Goal: Book appointment/travel/reservation

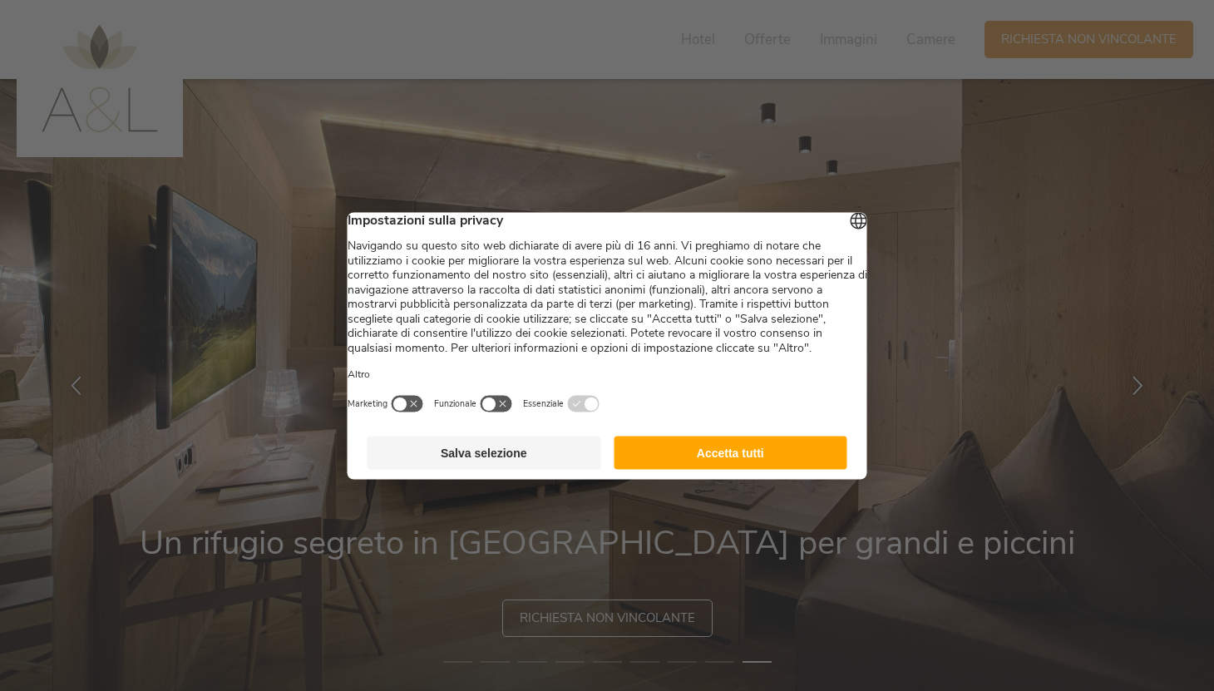
click at [696, 462] on button "Accetta tutti" at bounding box center [731, 452] width 234 height 33
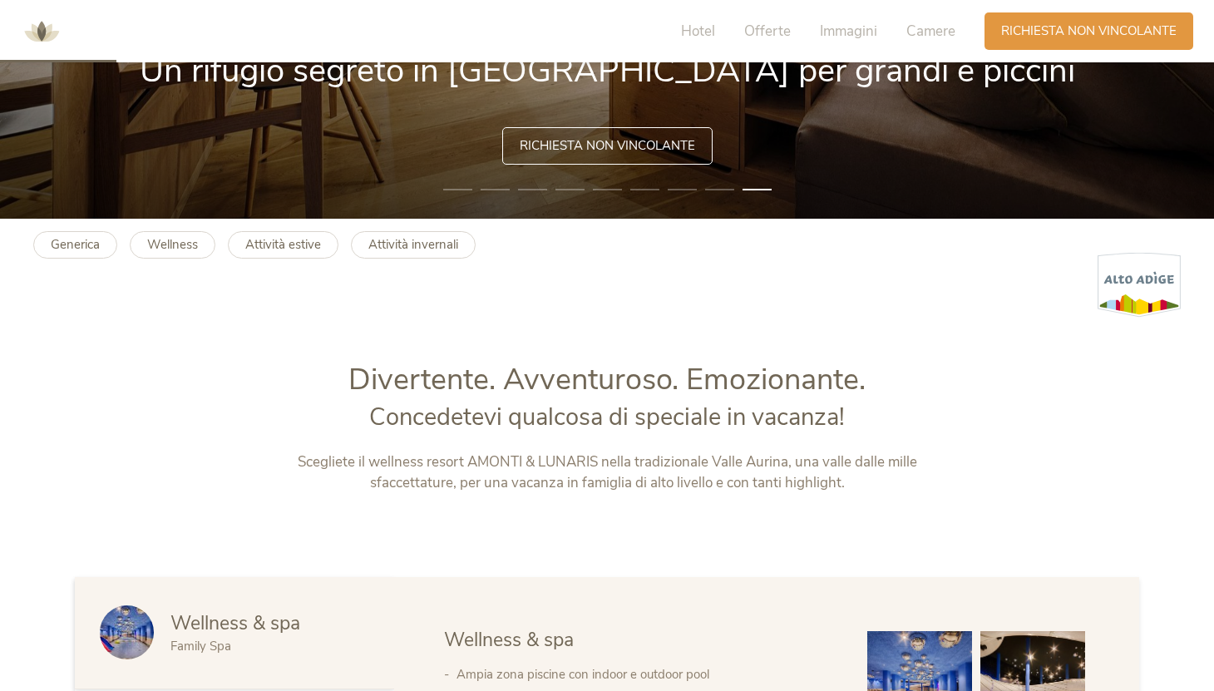
scroll to position [476, 0]
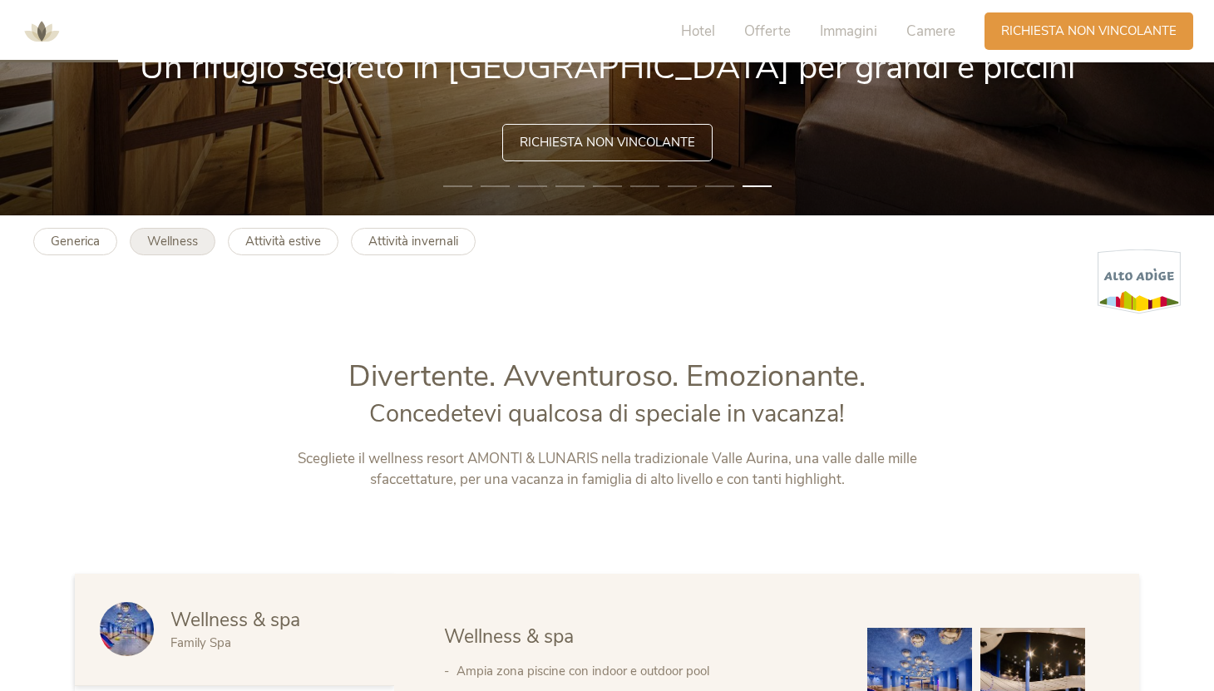
click at [177, 241] on b "Wellness" at bounding box center [172, 241] width 51 height 17
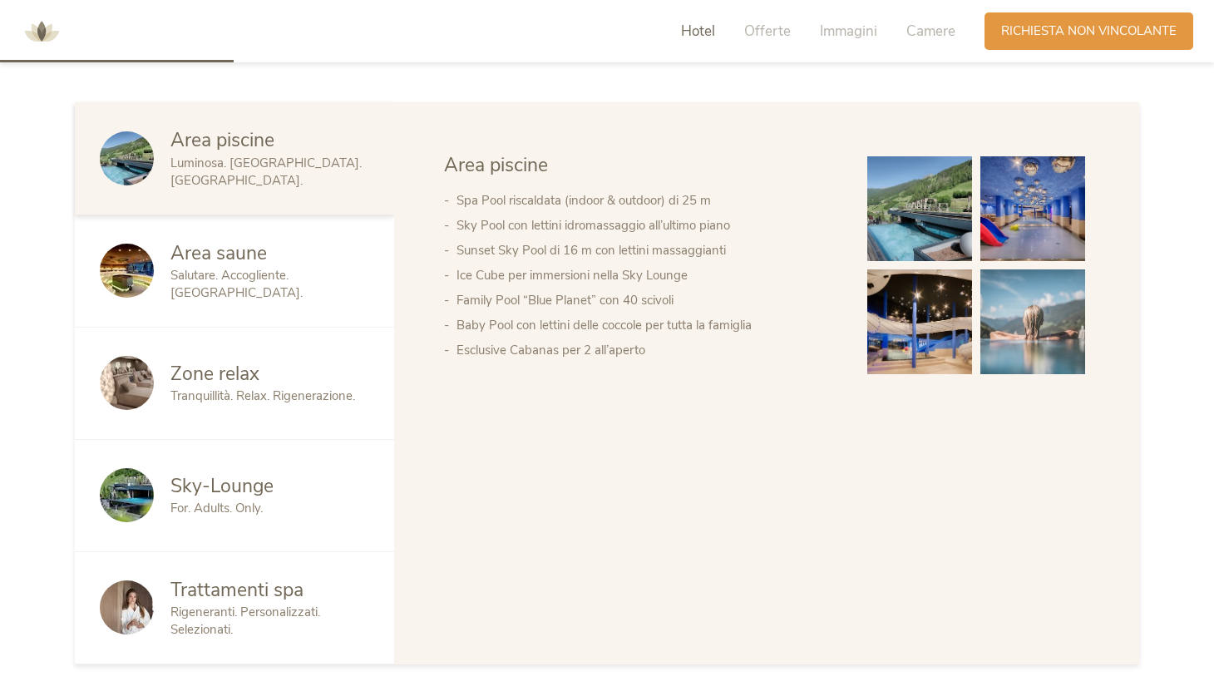
scroll to position [990, 0]
click at [1056, 180] on img at bounding box center [1033, 208] width 105 height 105
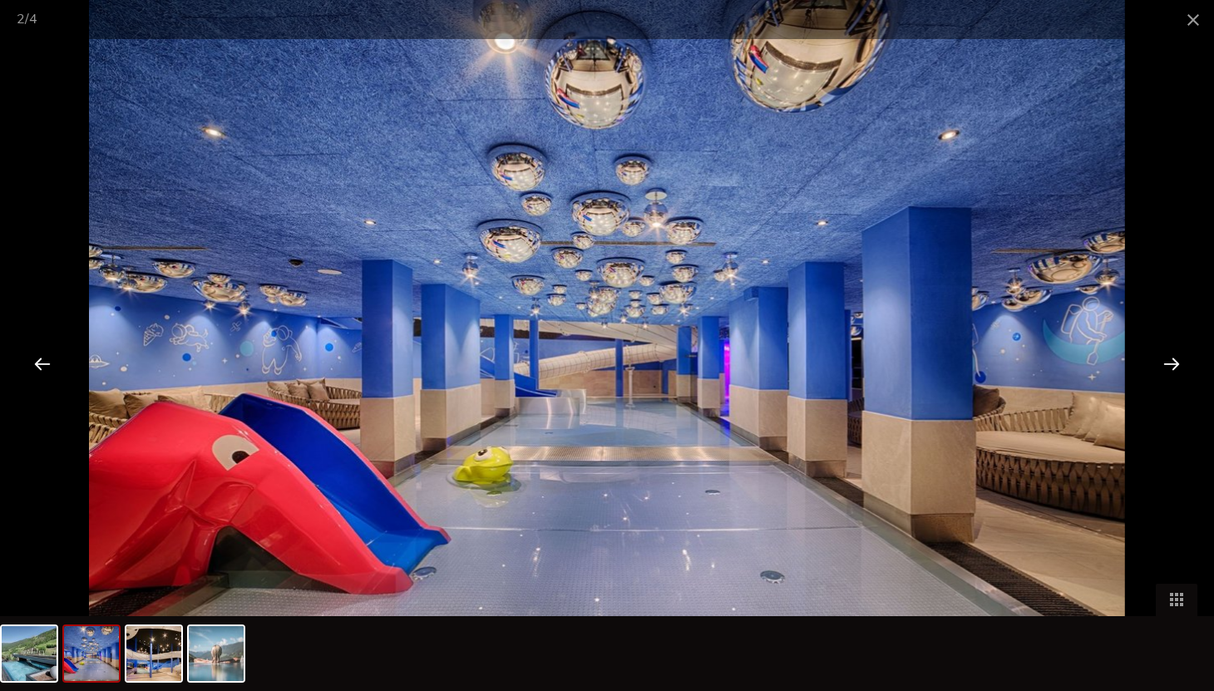
click at [1176, 362] on div at bounding box center [1172, 364] width 52 height 52
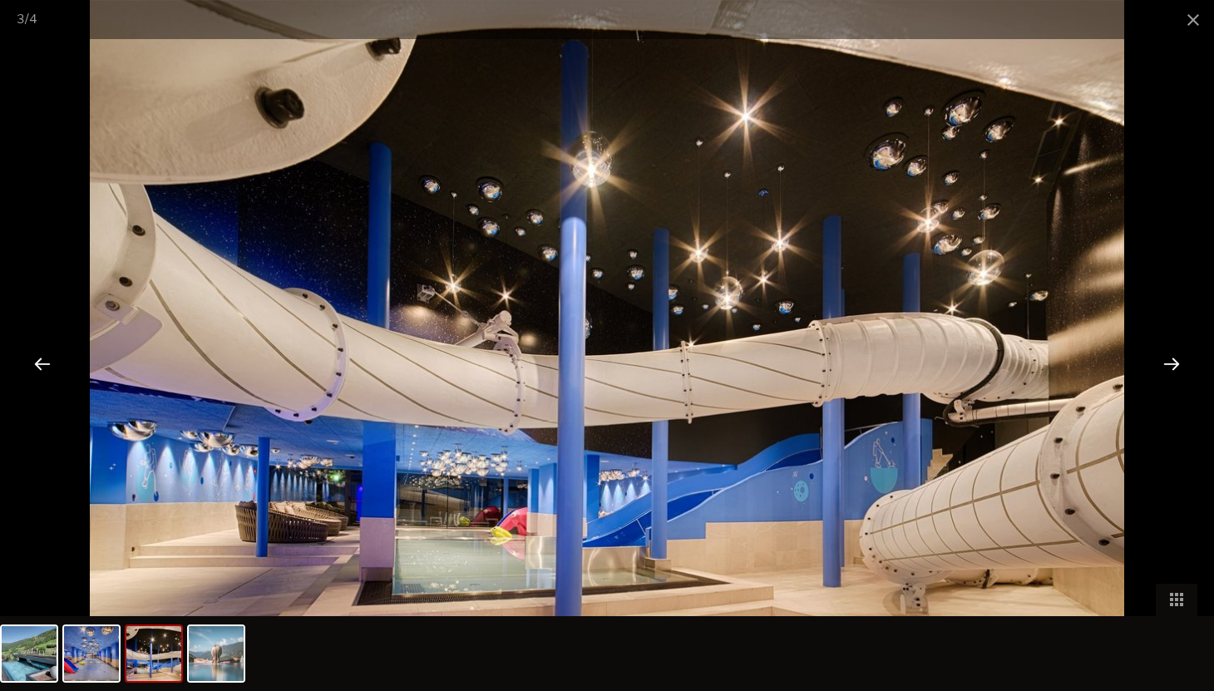
click at [1176, 359] on div at bounding box center [1172, 364] width 52 height 52
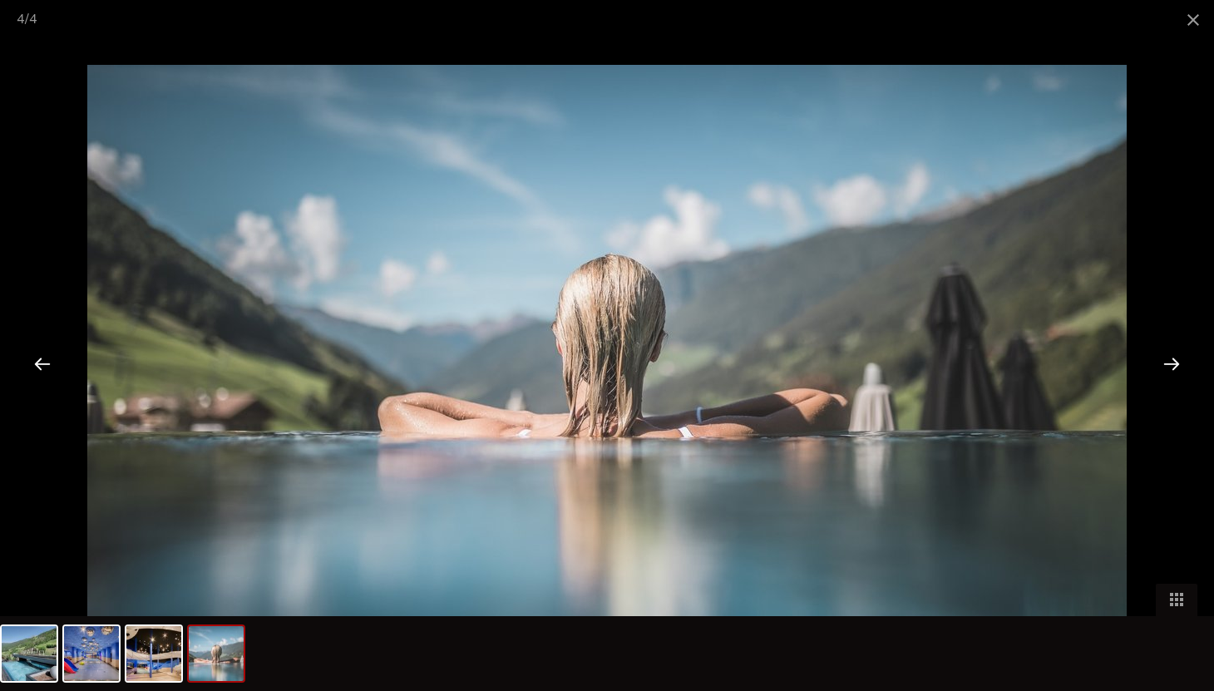
click at [1176, 359] on div at bounding box center [1172, 364] width 52 height 52
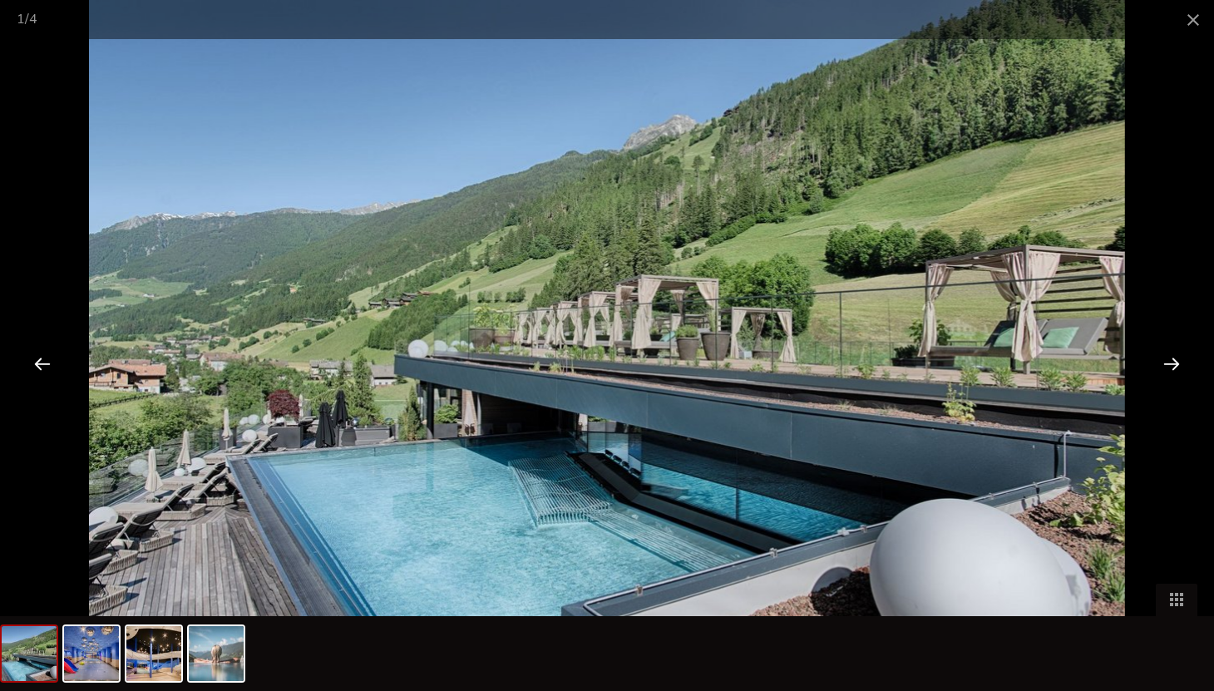
click at [1176, 361] on div at bounding box center [1172, 364] width 52 height 52
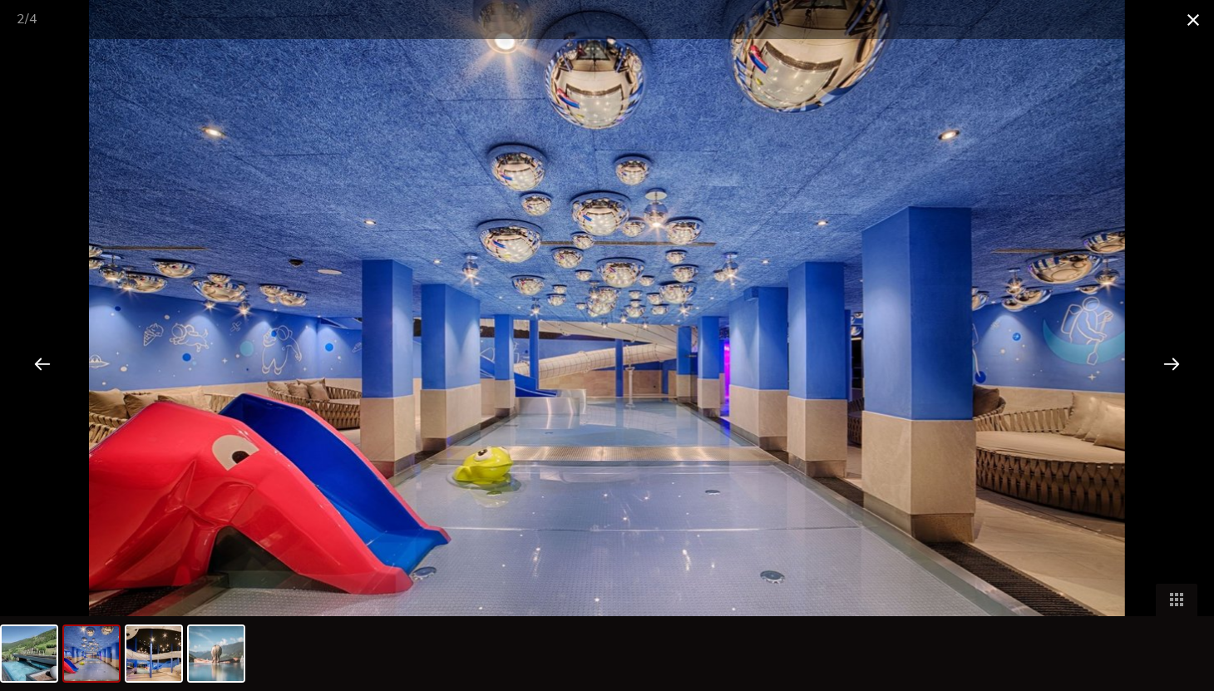
click at [1191, 23] on span at bounding box center [1194, 19] width 42 height 39
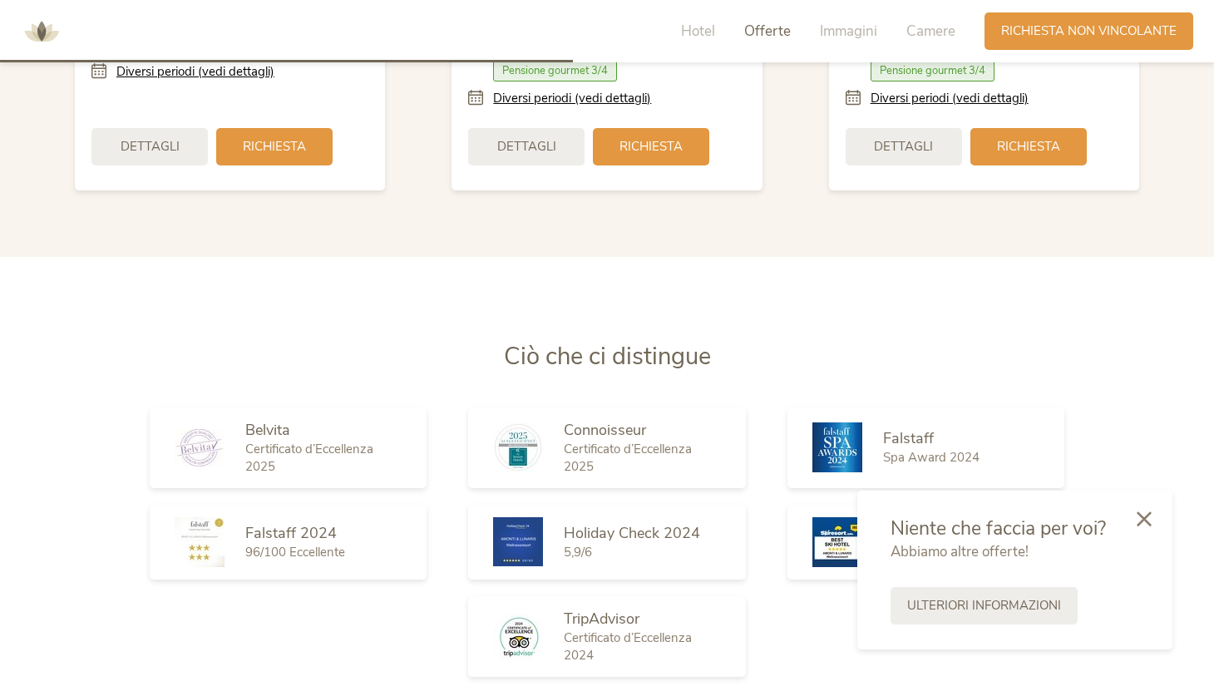
scroll to position [2443, 0]
click at [1149, 521] on icon at bounding box center [1144, 517] width 15 height 15
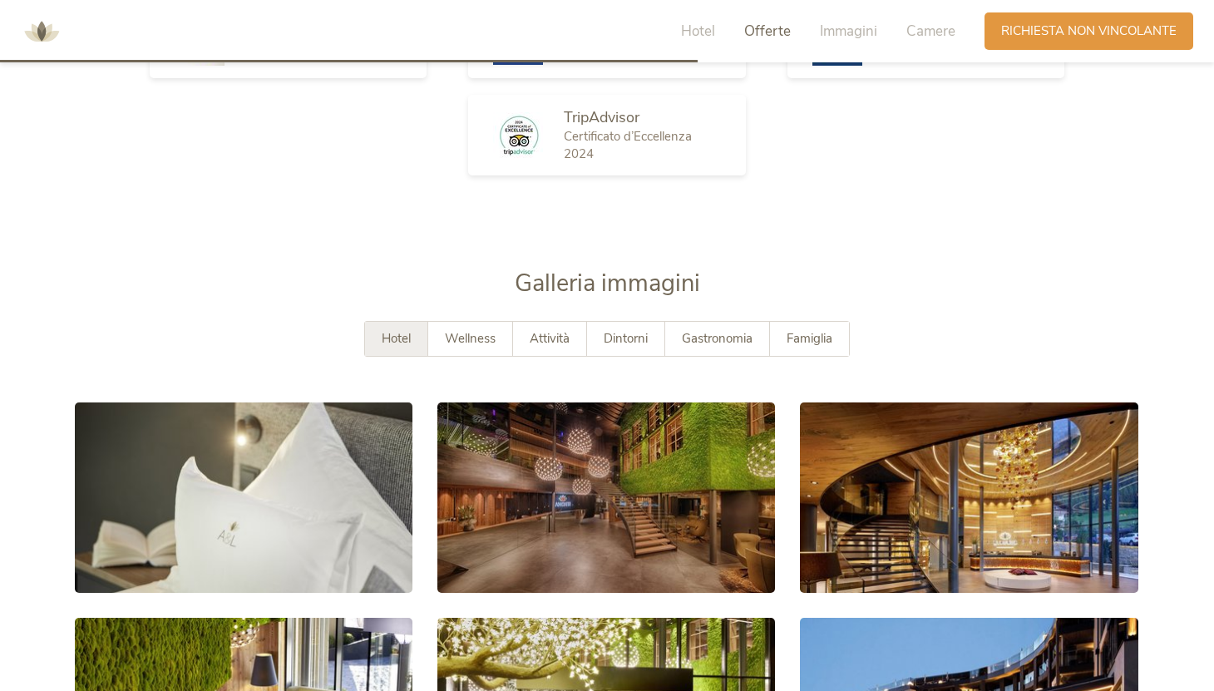
scroll to position [2946, 0]
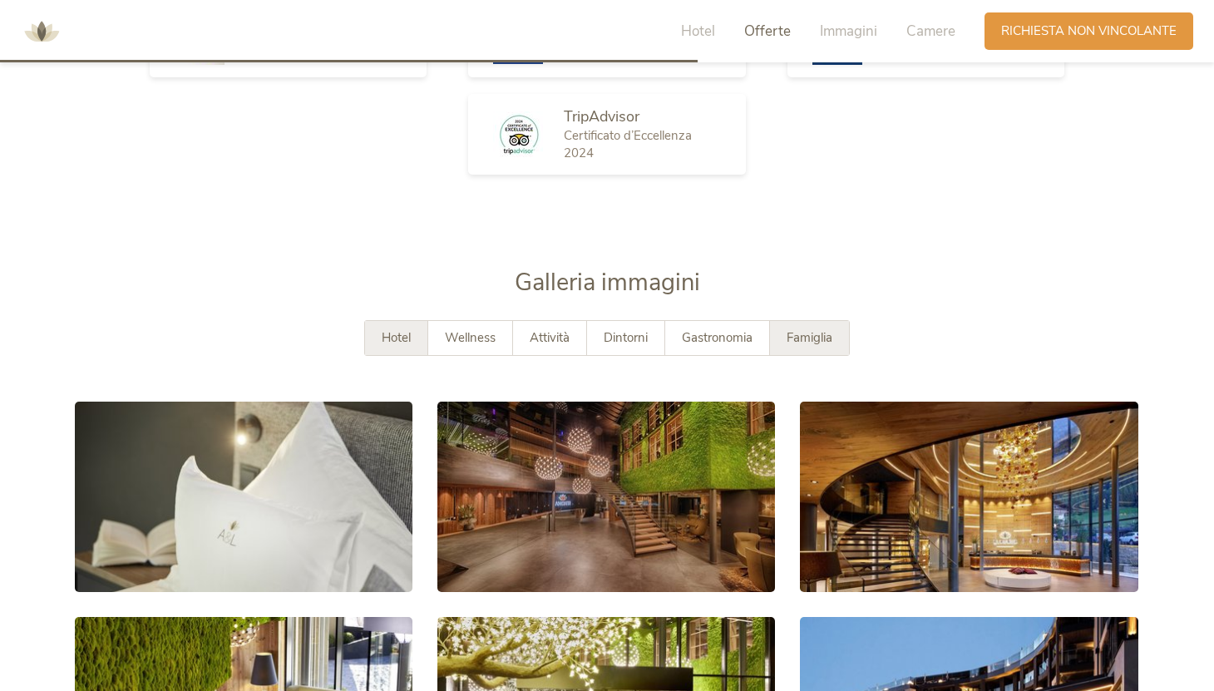
click at [816, 329] on span "Famiglia" at bounding box center [810, 337] width 46 height 17
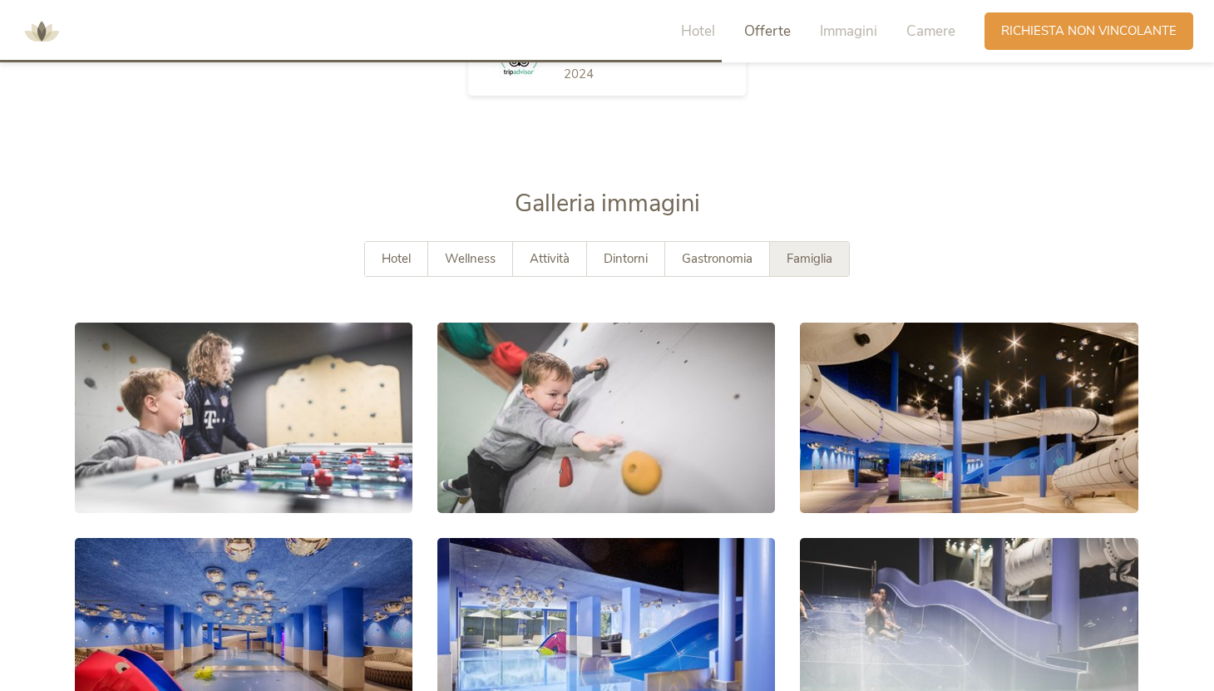
scroll to position [2998, 0]
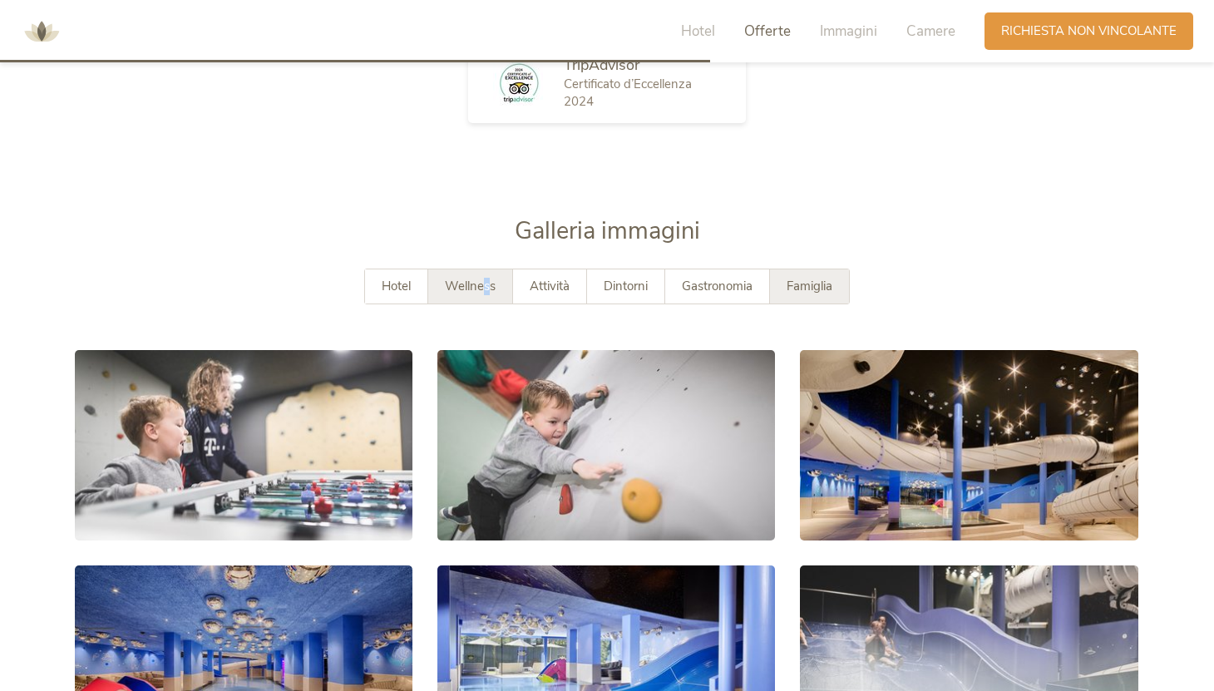
click at [486, 278] on span "Wellness" at bounding box center [470, 286] width 51 height 17
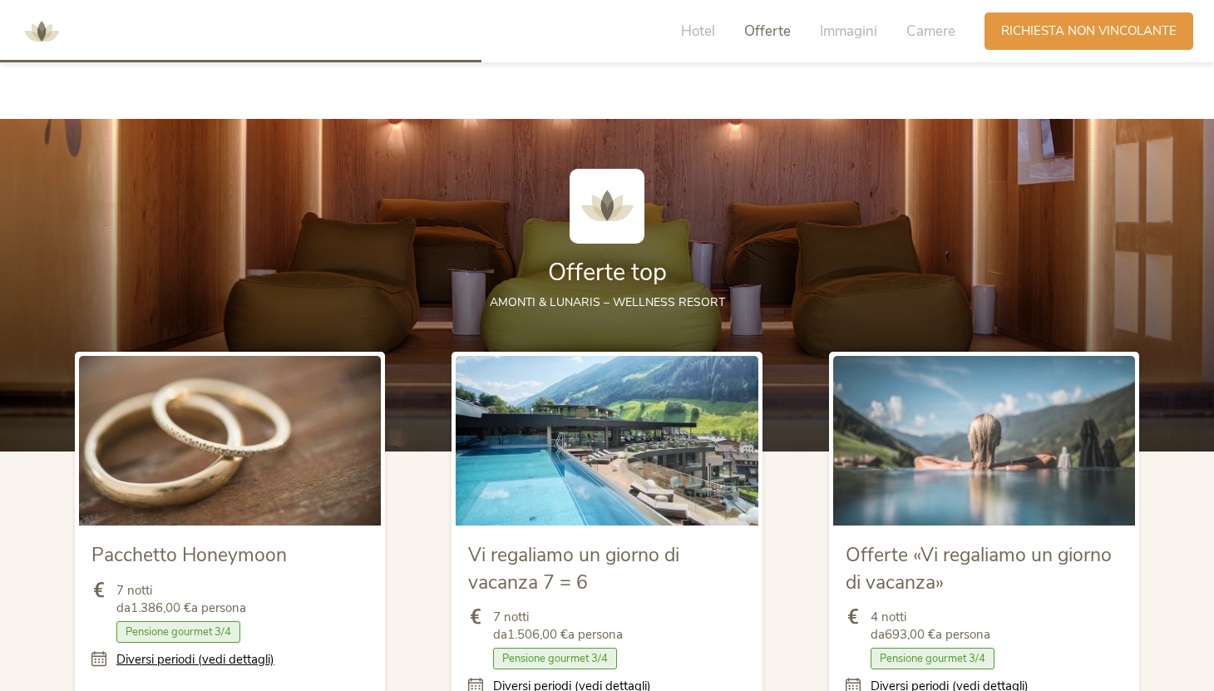
scroll to position [893, 0]
